Goal: Task Accomplishment & Management: Complete application form

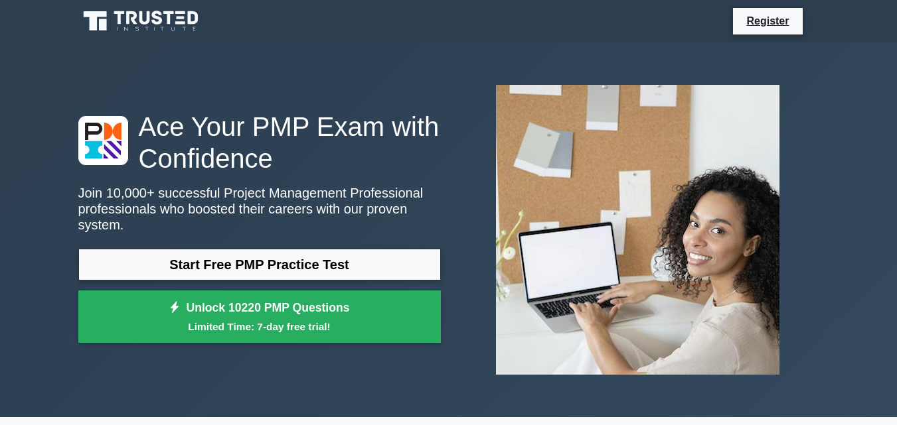
click at [755, 13] on link "Register" at bounding box center [767, 21] width 58 height 17
click at [711, 39] on nav "Register" at bounding box center [448, 21] width 897 height 42
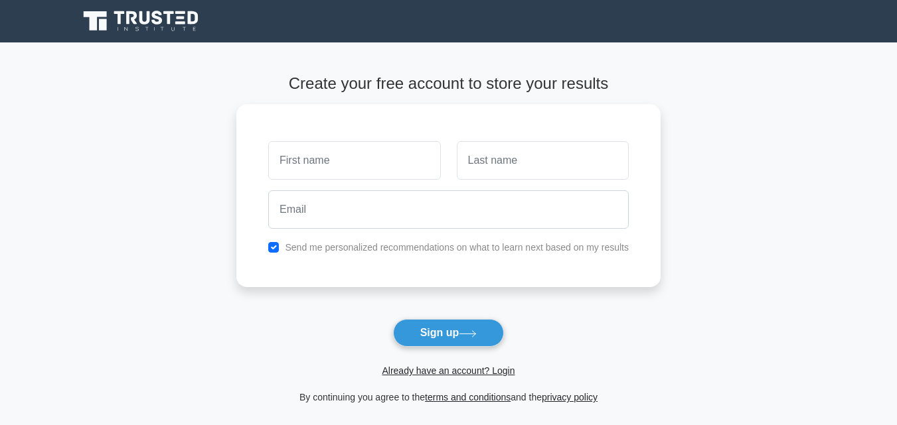
scroll to position [2562, 0]
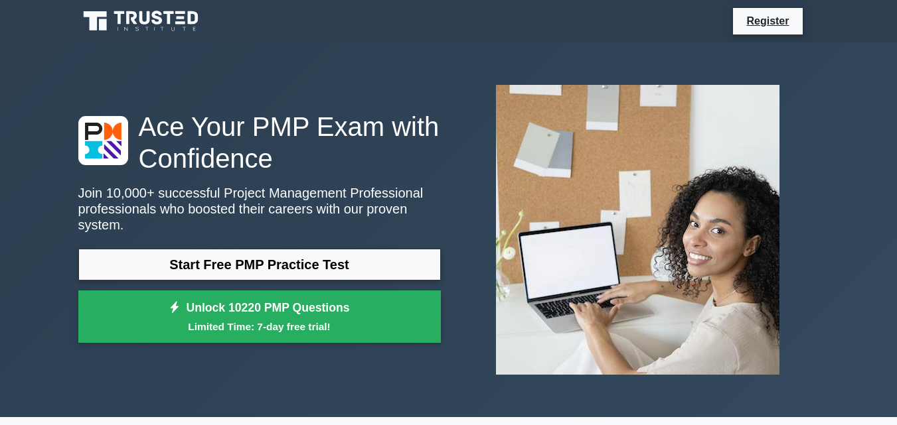
click at [628, 9] on div "Register" at bounding box center [517, 21] width 603 height 28
